Goal: Task Accomplishment & Management: Manage account settings

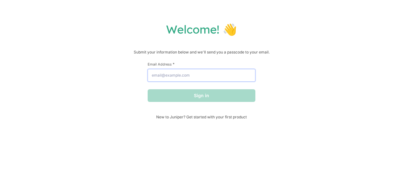
click at [163, 79] on input "Email Address *" at bounding box center [202, 75] width 108 height 13
type input "[EMAIL_ADDRESS][DOMAIN_NAME]"
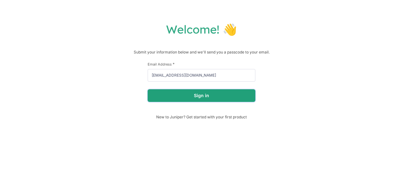
click at [182, 98] on button "Sign in" at bounding box center [202, 95] width 108 height 13
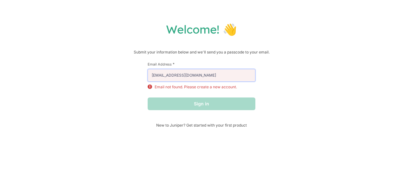
click at [199, 77] on input "[EMAIL_ADDRESS][DOMAIN_NAME]" at bounding box center [202, 75] width 108 height 13
drag, startPoint x: 201, startPoint y: 76, endPoint x: 152, endPoint y: 77, distance: 49.1
click at [152, 77] on input "[EMAIL_ADDRESS][DOMAIN_NAME]" at bounding box center [202, 75] width 108 height 13
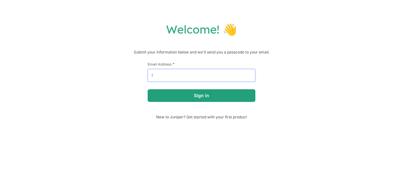
type input "[EMAIL_ADDRESS][DOMAIN_NAME]"
click at [194, 99] on button "Sign in" at bounding box center [202, 95] width 108 height 13
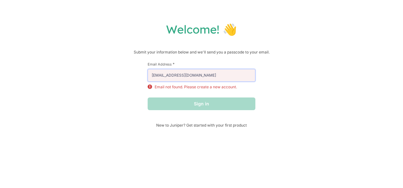
click at [197, 77] on input "[EMAIL_ADDRESS][DOMAIN_NAME]" at bounding box center [202, 75] width 108 height 13
